Goal: Information Seeking & Learning: Learn about a topic

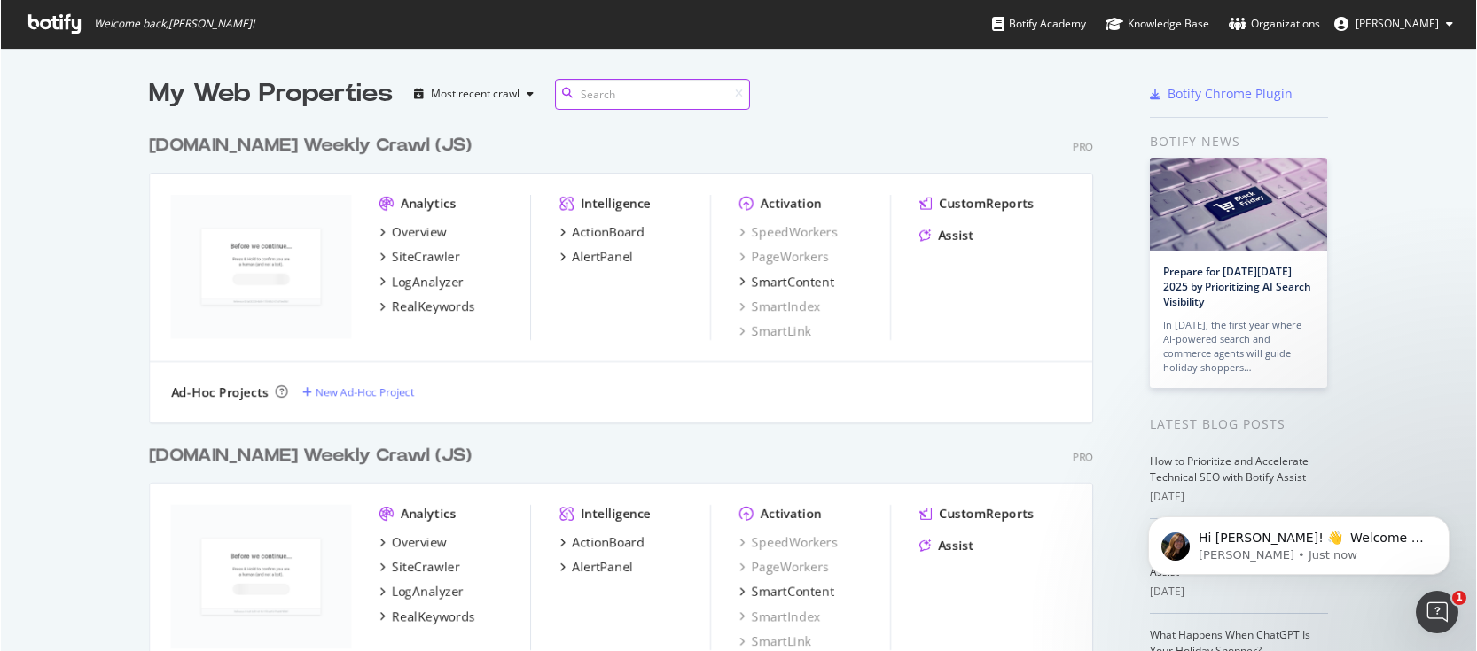
scroll to position [638, 1449]
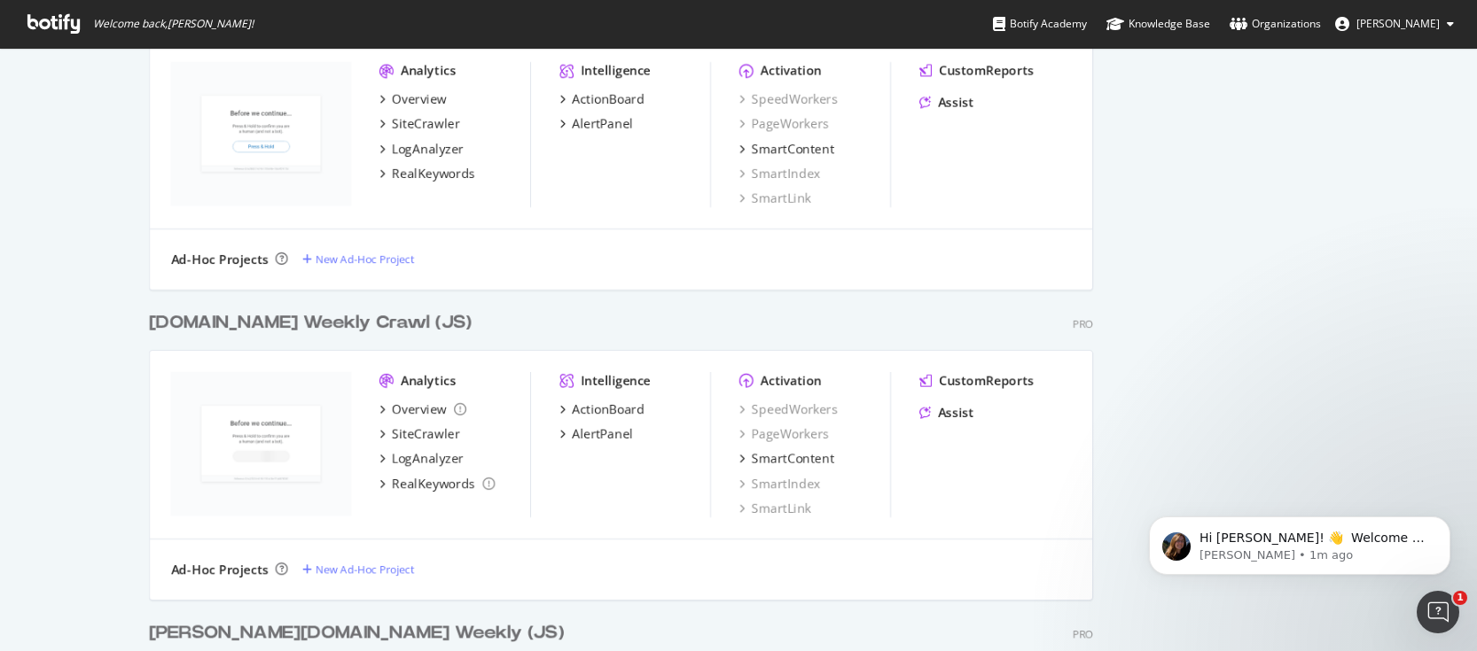
scroll to position [1423, 0]
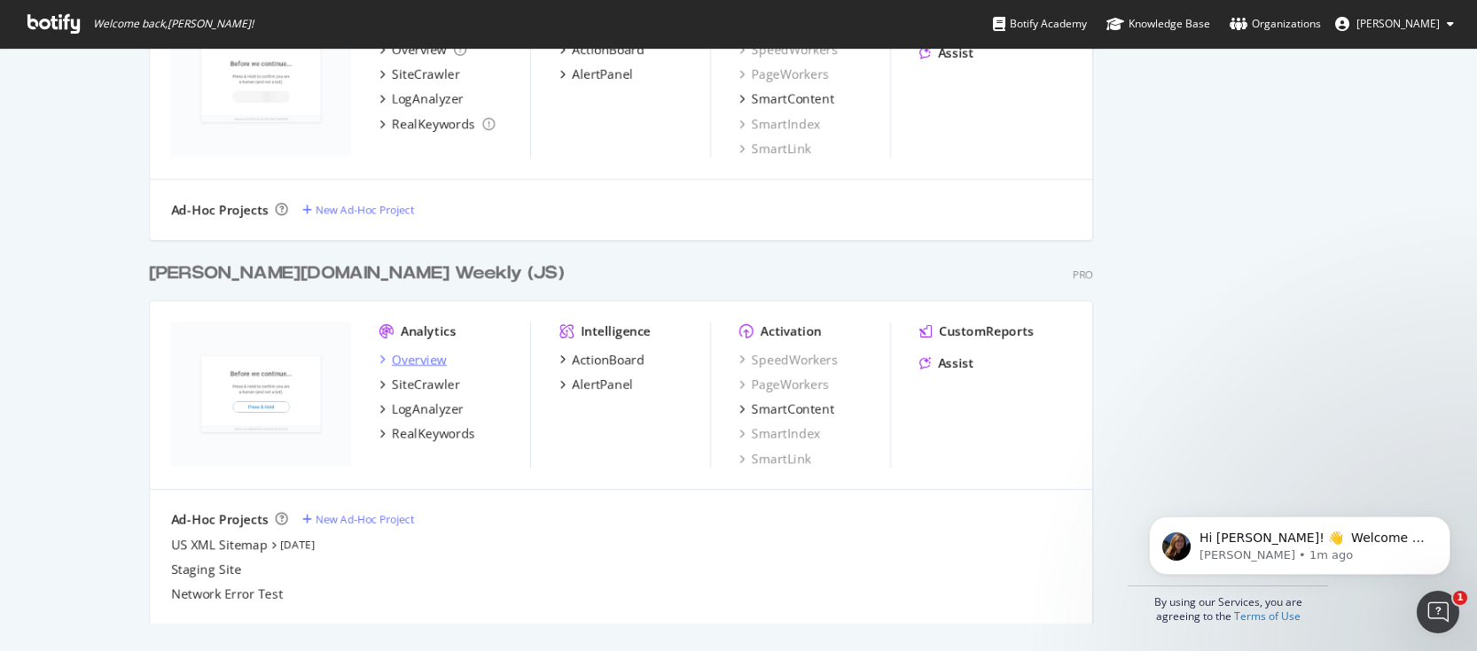
click at [424, 362] on div "Overview" at bounding box center [419, 360] width 55 height 18
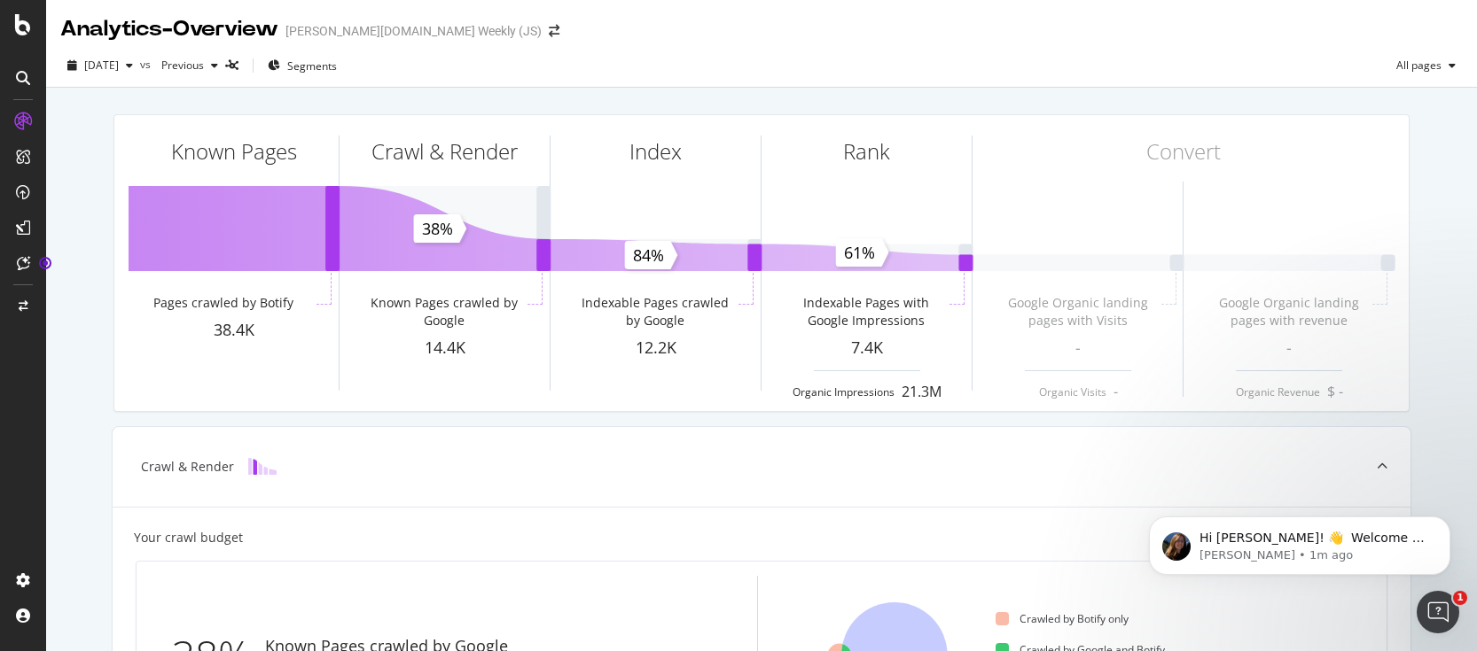
click at [78, 352] on div "Known Pages Pages crawled by Botify 38.4K Crawl & Render Known Pages crawled by…" at bounding box center [761, 596] width 1431 height 1016
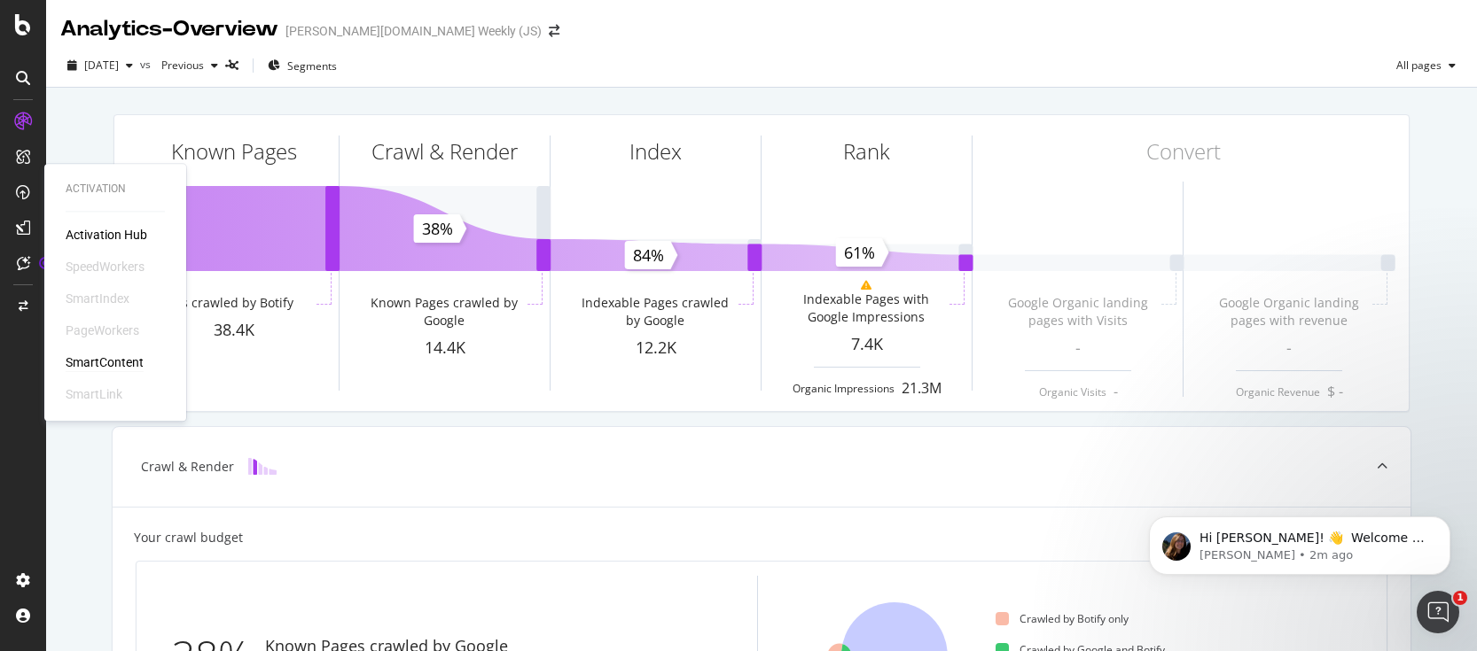
click at [104, 361] on div "SmartContent" at bounding box center [105, 363] width 78 height 18
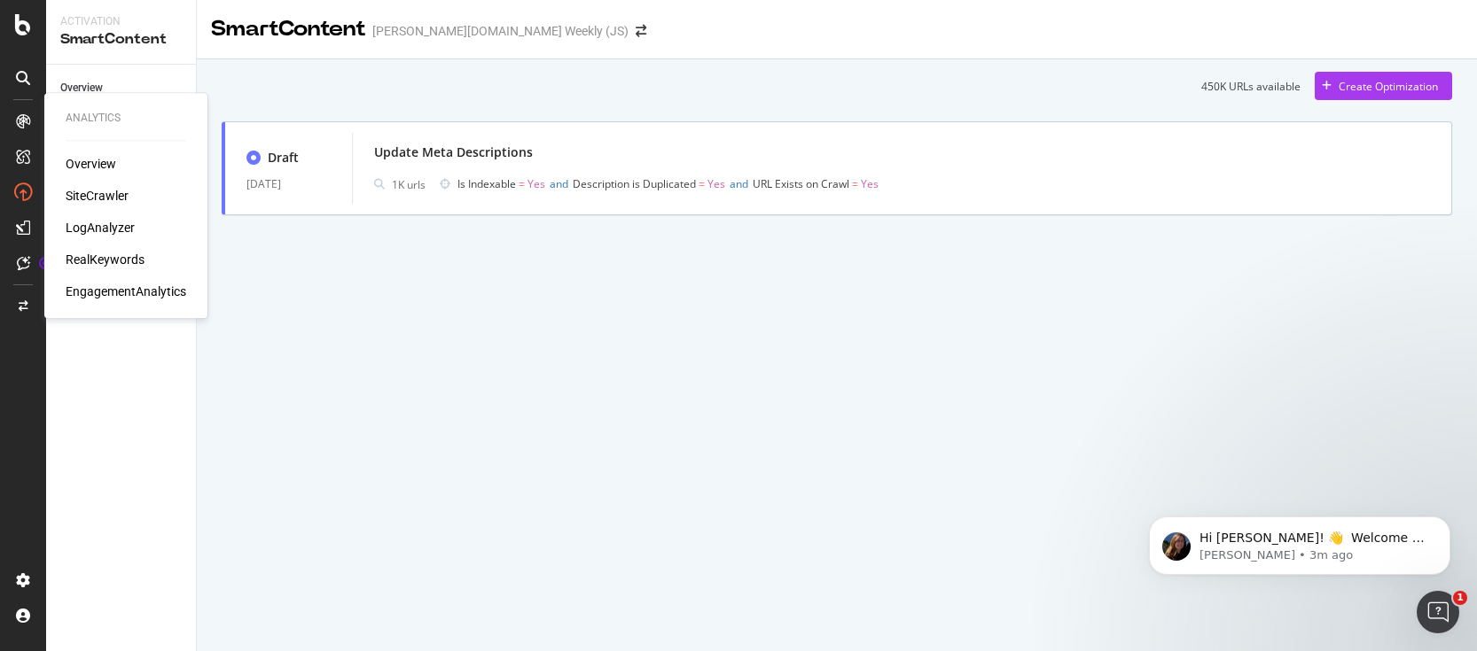
click at [113, 258] on div "RealKeywords" at bounding box center [105, 260] width 79 height 18
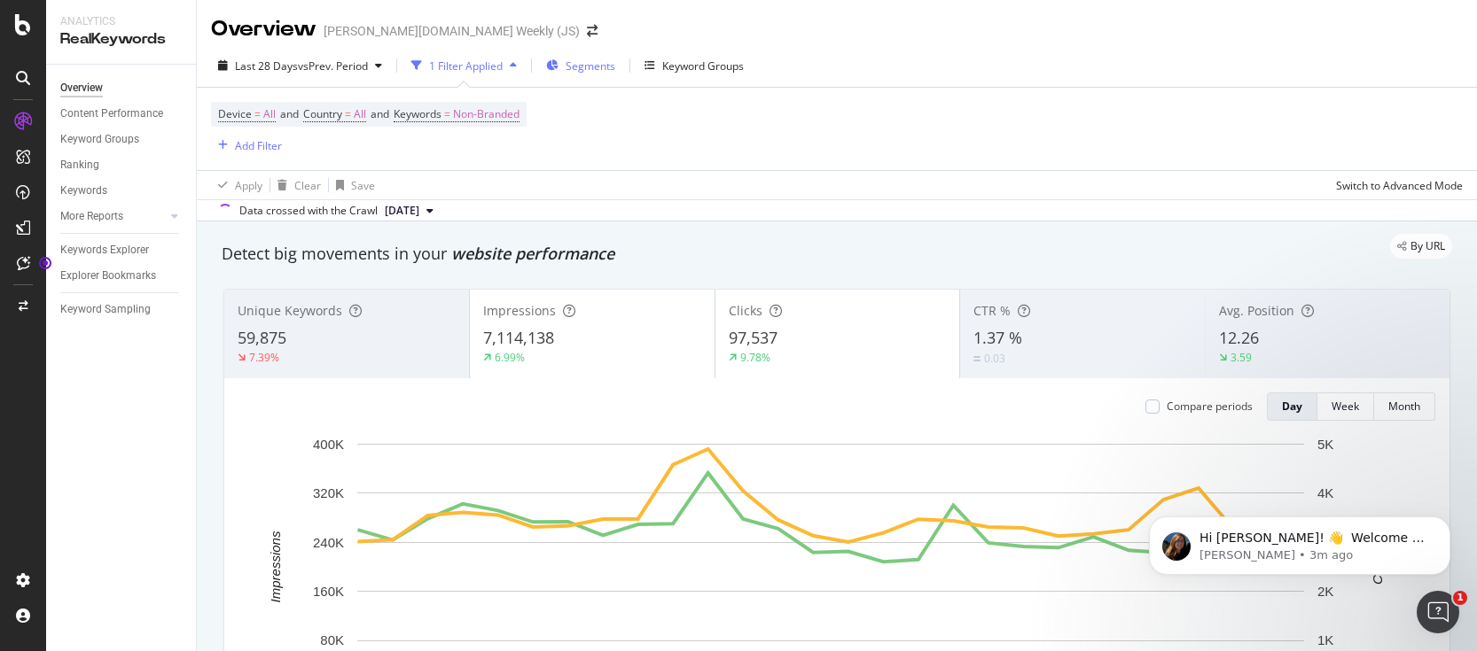
click at [609, 72] on span "Segments" at bounding box center [590, 65] width 50 height 15
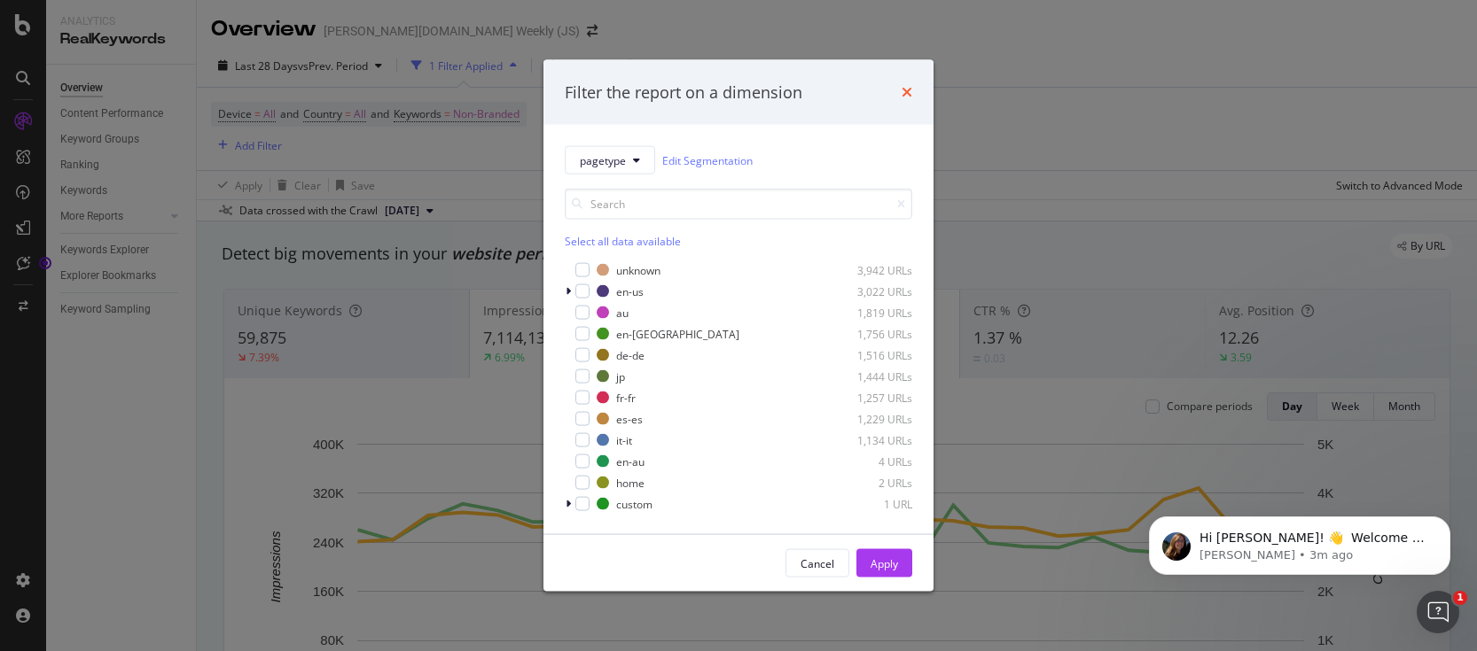
click at [910, 88] on icon "times" at bounding box center [906, 92] width 11 height 14
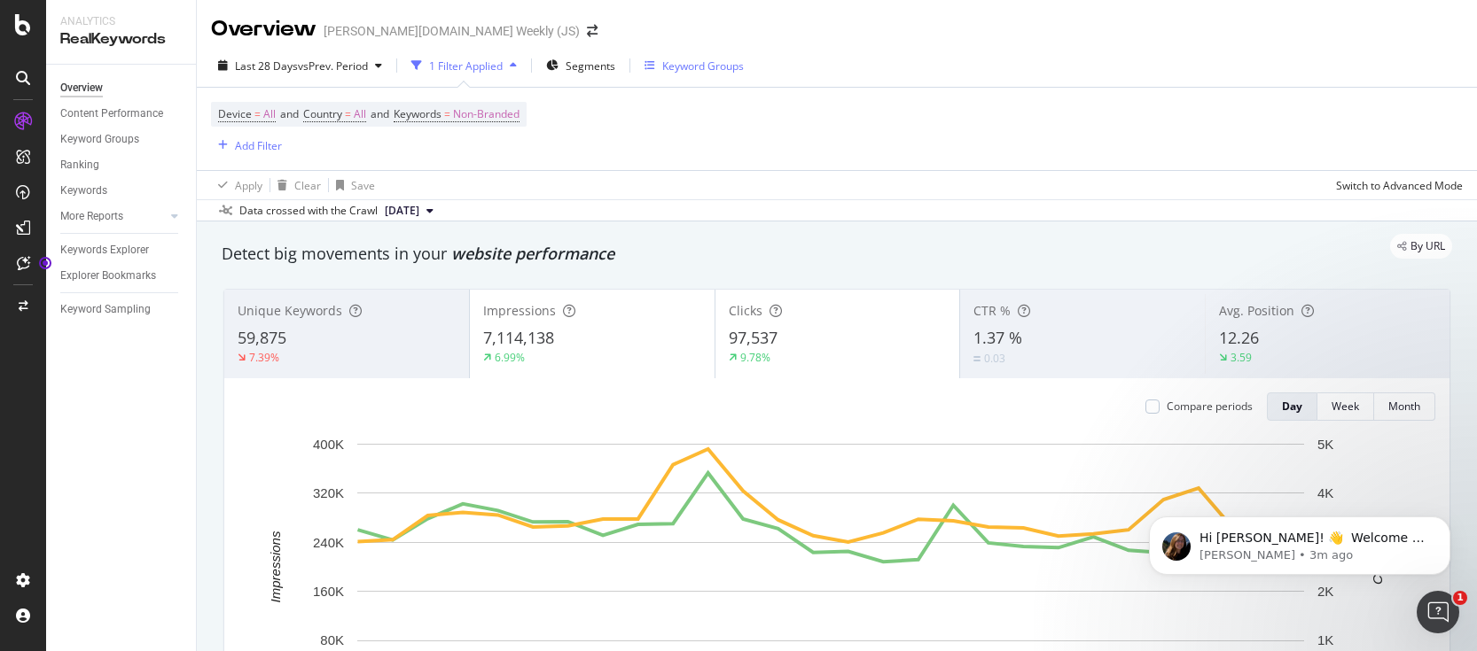
click at [687, 72] on div "Keyword Groups" at bounding box center [703, 65] width 82 height 15
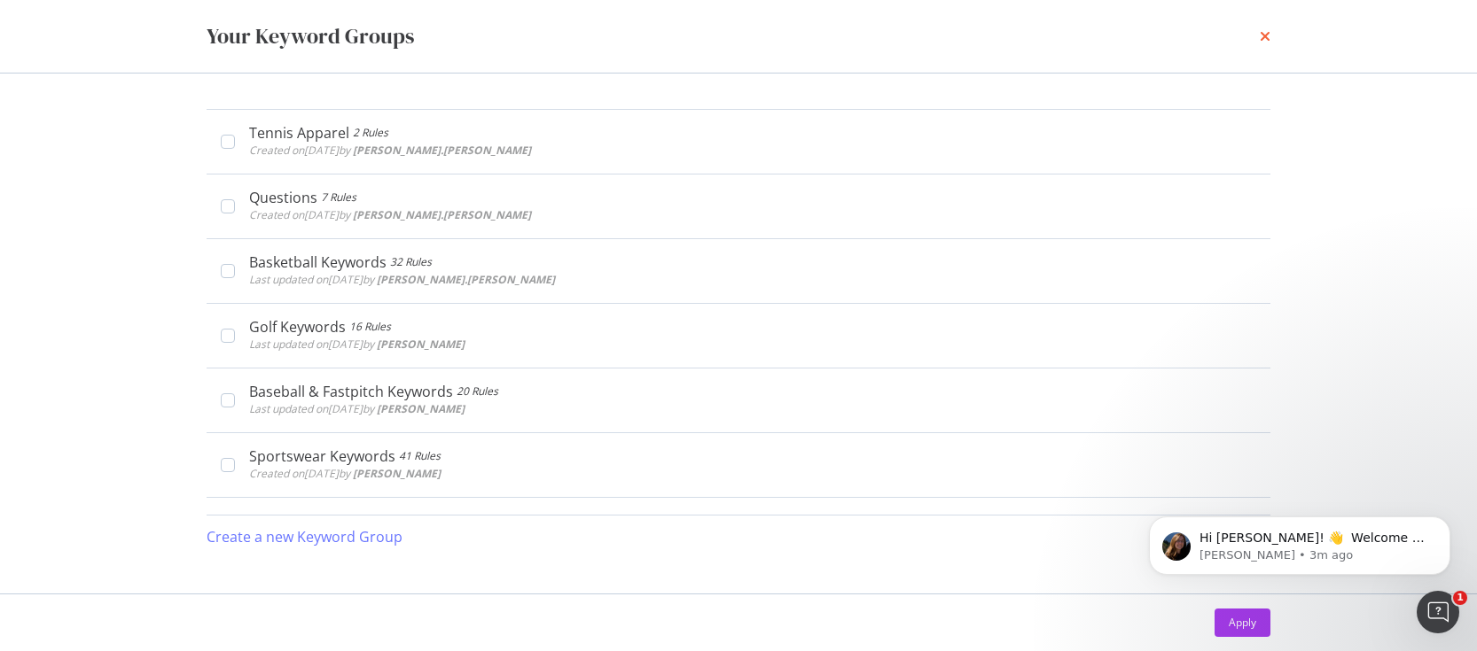
click at [1259, 38] on icon "times" at bounding box center [1264, 36] width 11 height 14
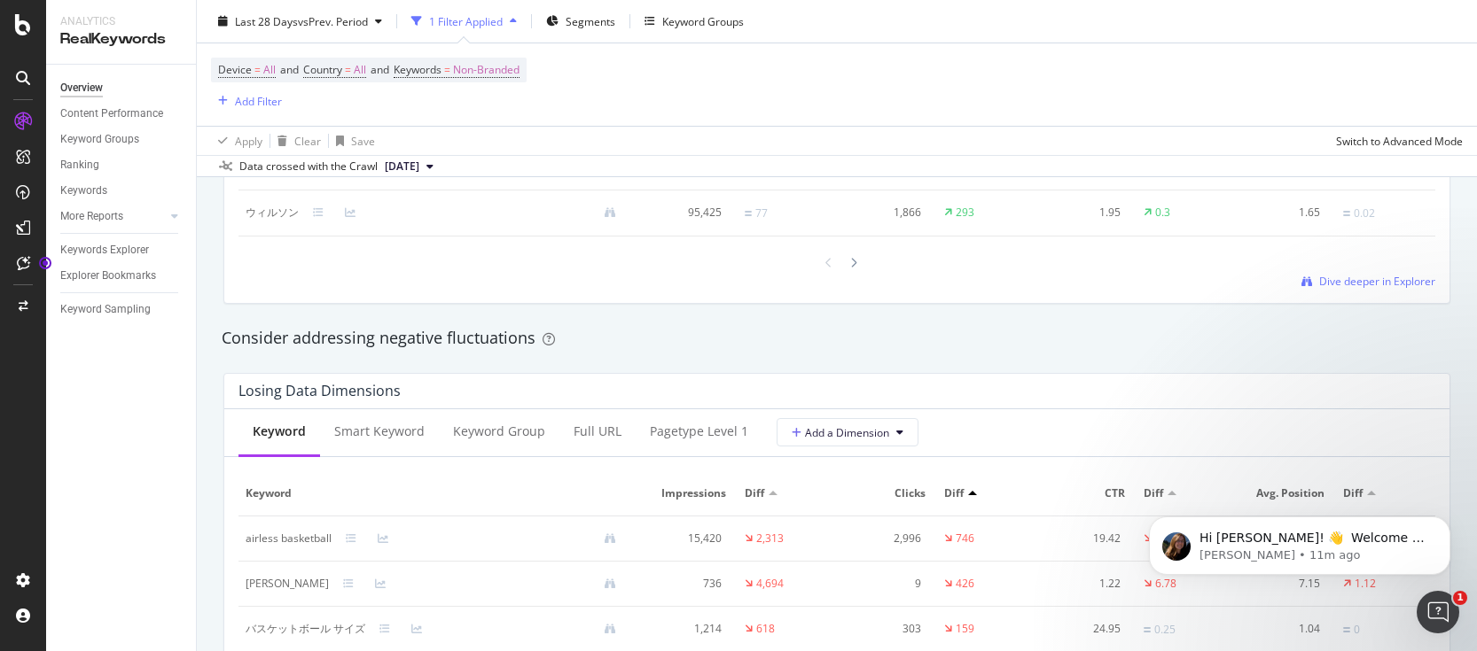
scroll to position [2180, 0]
